Goal: Obtain resource: Download file/media

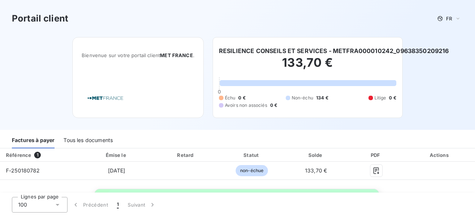
click at [90, 139] on div "Tous les documents" at bounding box center [87, 141] width 49 height 16
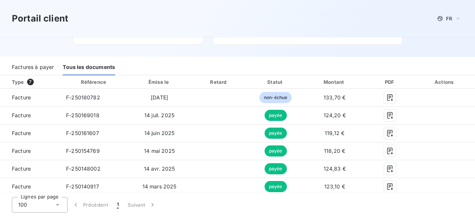
scroll to position [74, 0]
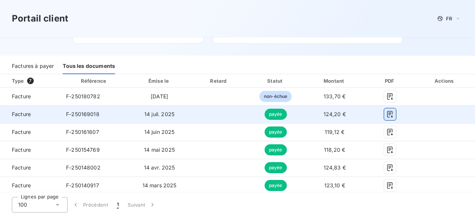
click at [387, 116] on icon "button" at bounding box center [390, 114] width 6 height 7
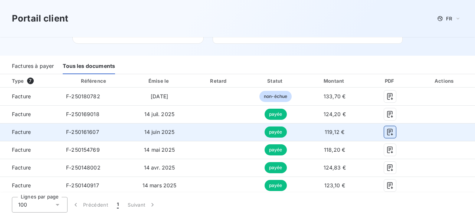
click at [387, 134] on icon "button" at bounding box center [390, 132] width 6 height 7
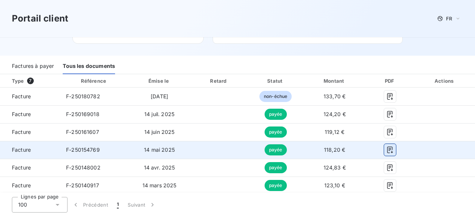
click at [386, 150] on icon "button" at bounding box center [389, 149] width 7 height 7
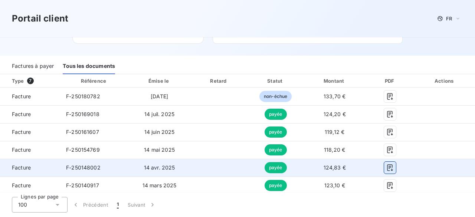
click at [386, 168] on icon "button" at bounding box center [389, 167] width 7 height 7
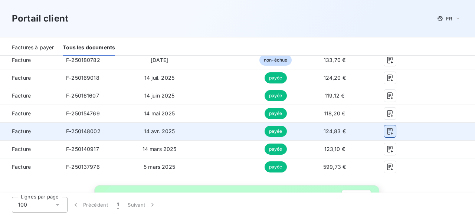
scroll to position [111, 0]
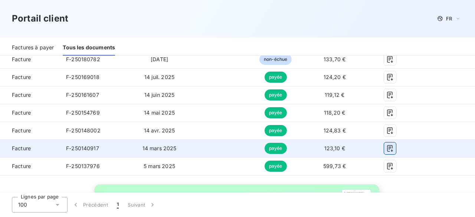
click at [386, 149] on icon "button" at bounding box center [389, 148] width 7 height 7
click at [304, 148] on td "123,10 €" at bounding box center [334, 148] width 62 height 18
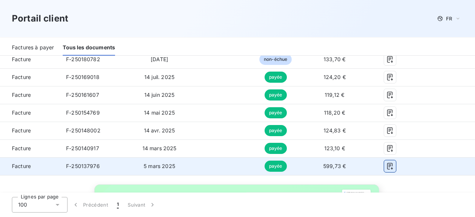
click at [387, 167] on icon "button" at bounding box center [390, 166] width 6 height 7
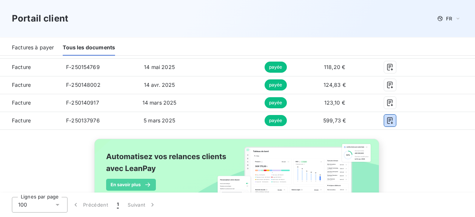
scroll to position [156, 0]
